Goal: Information Seeking & Learning: Learn about a topic

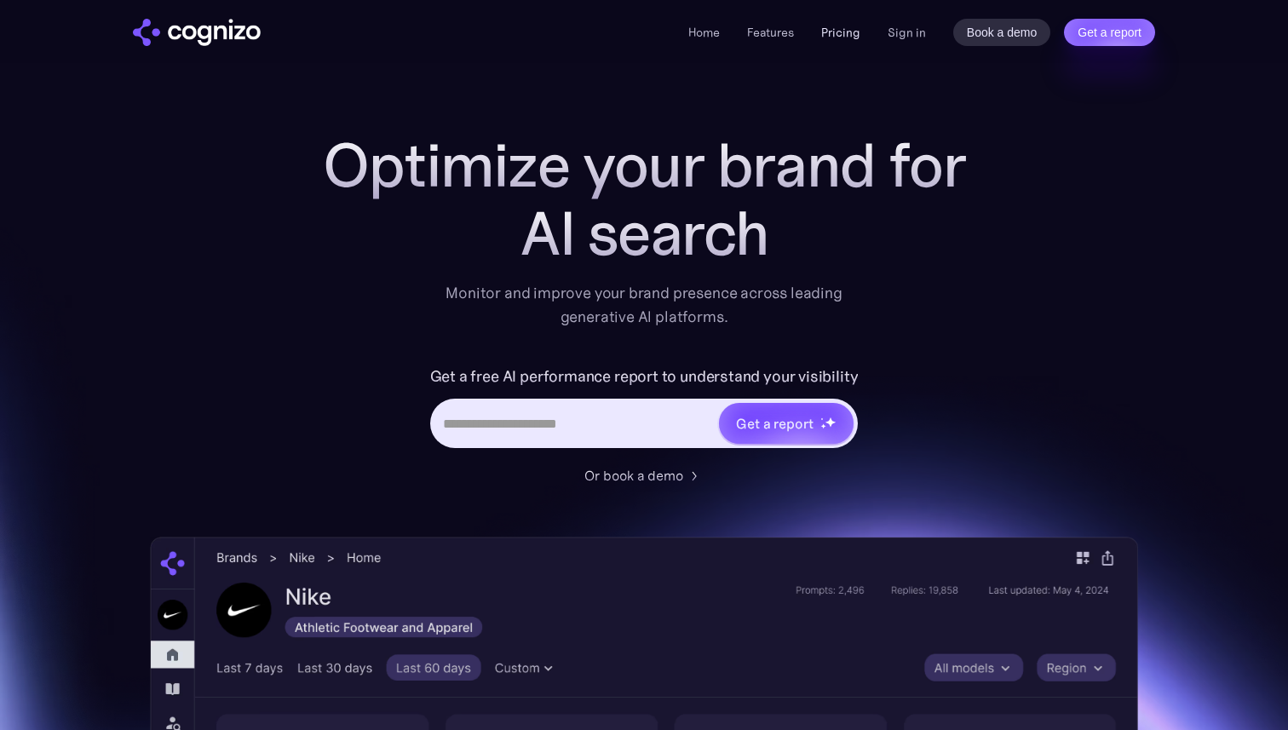
click at [855, 32] on link "Pricing" at bounding box center [840, 32] width 39 height 15
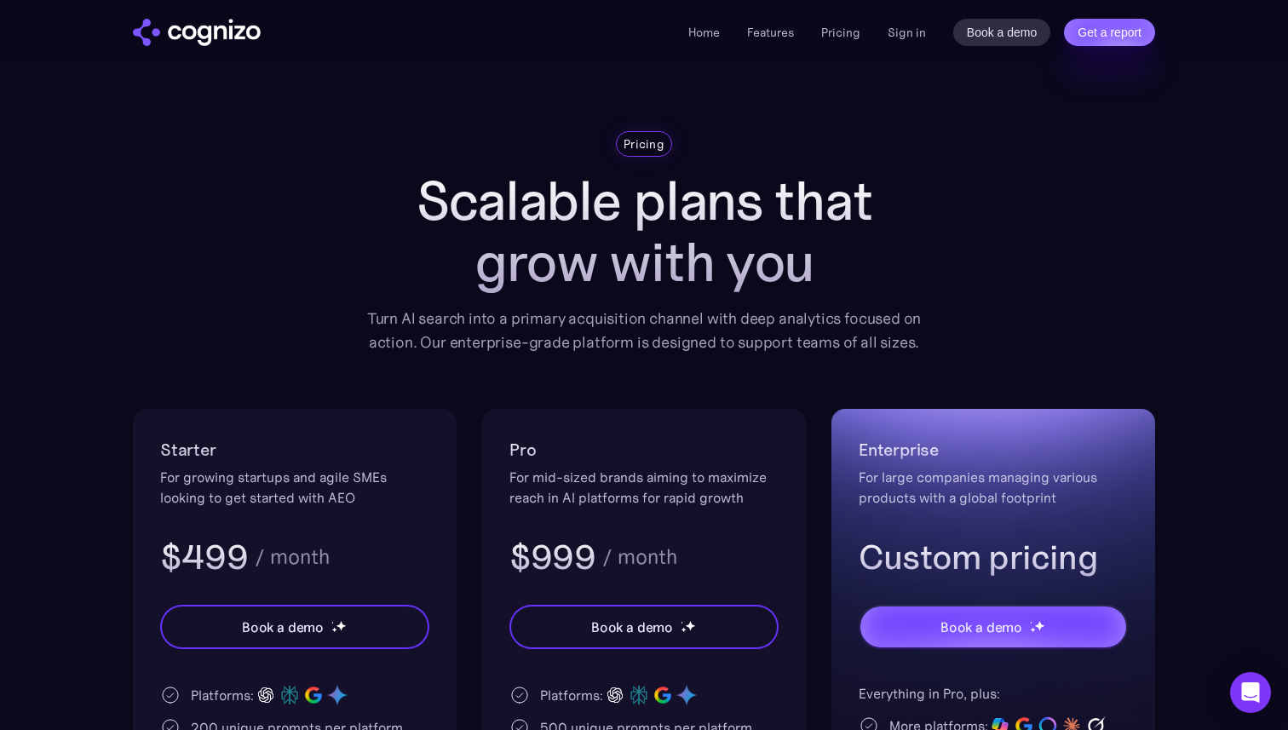
click at [237, 37] on img "home" at bounding box center [197, 32] width 128 height 27
